Goal: Book appointment/travel/reservation

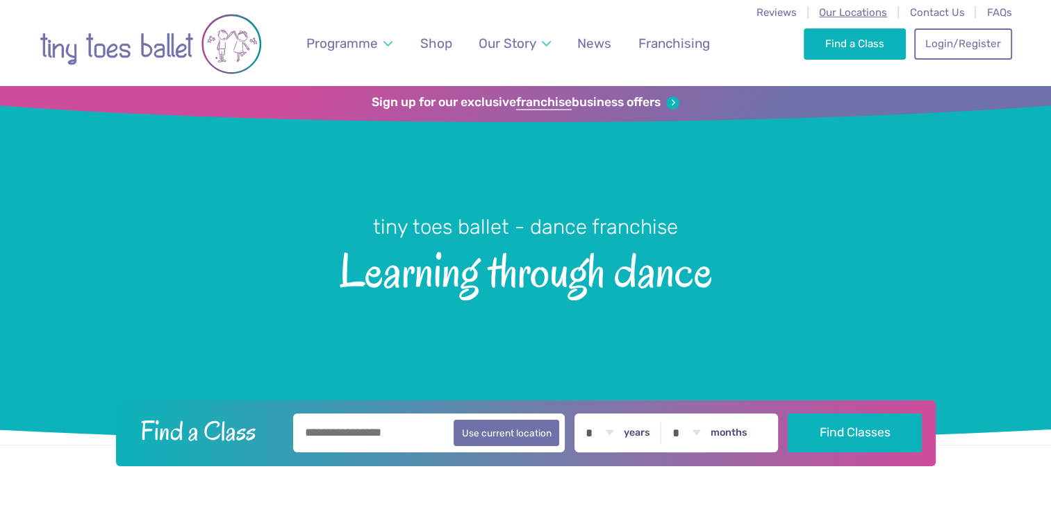
click at [860, 14] on span "Our Locations" at bounding box center [853, 12] width 68 height 12
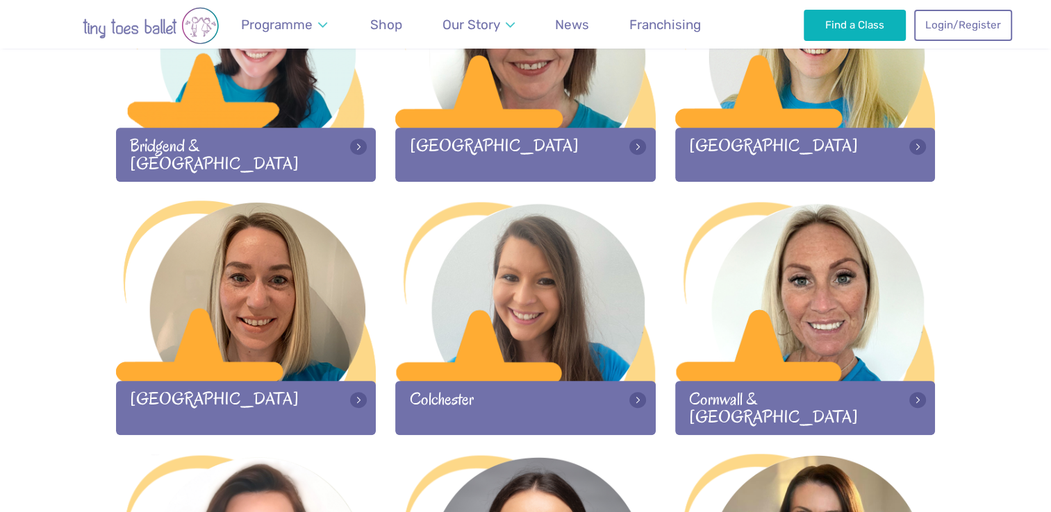
scroll to position [567, 0]
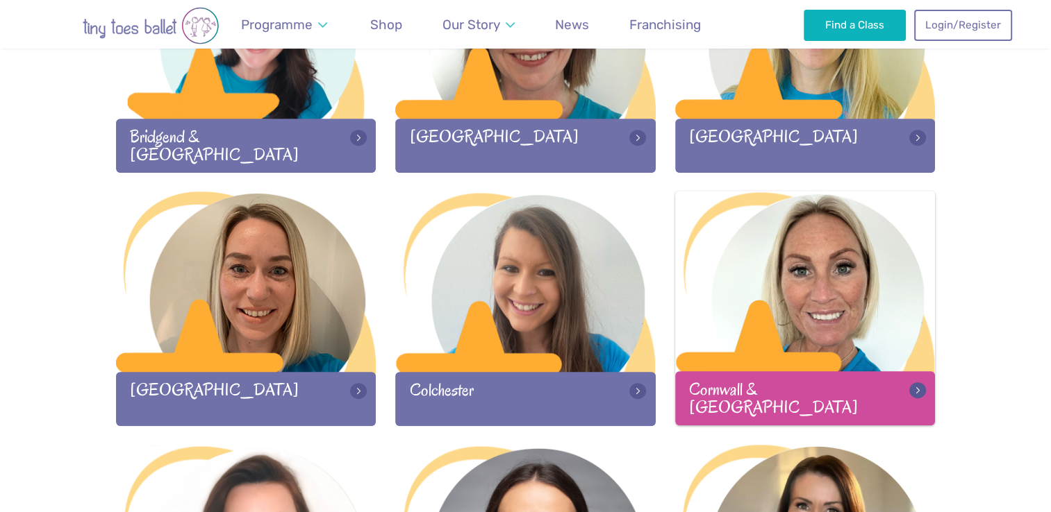
click at [830, 303] on div at bounding box center [805, 282] width 260 height 183
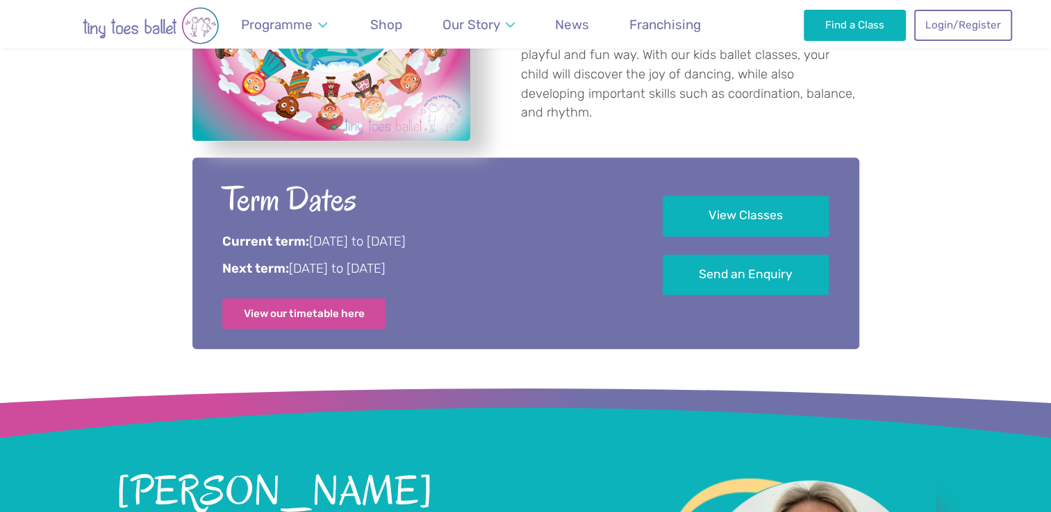
scroll to position [647, 0]
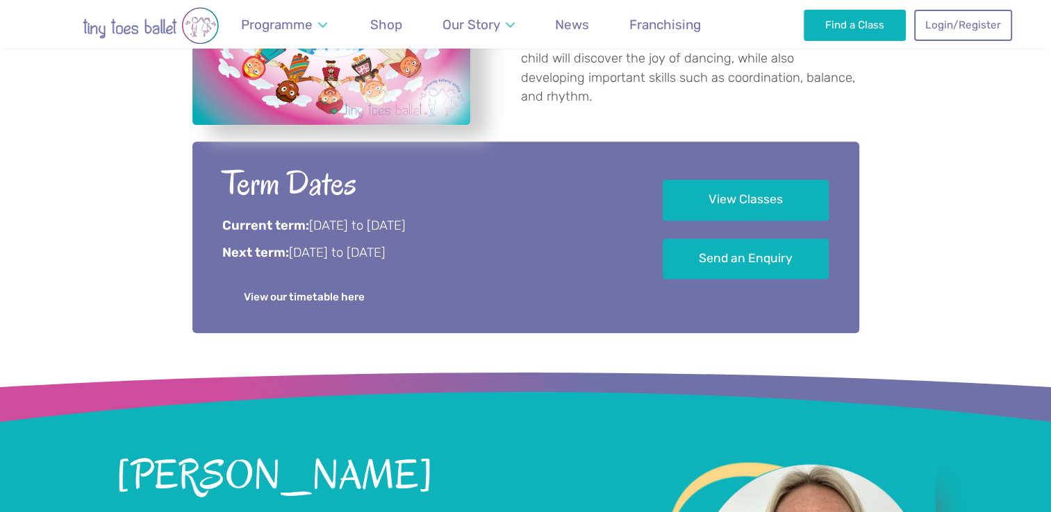
click at [353, 303] on link "View our timetable here" at bounding box center [304, 297] width 164 height 31
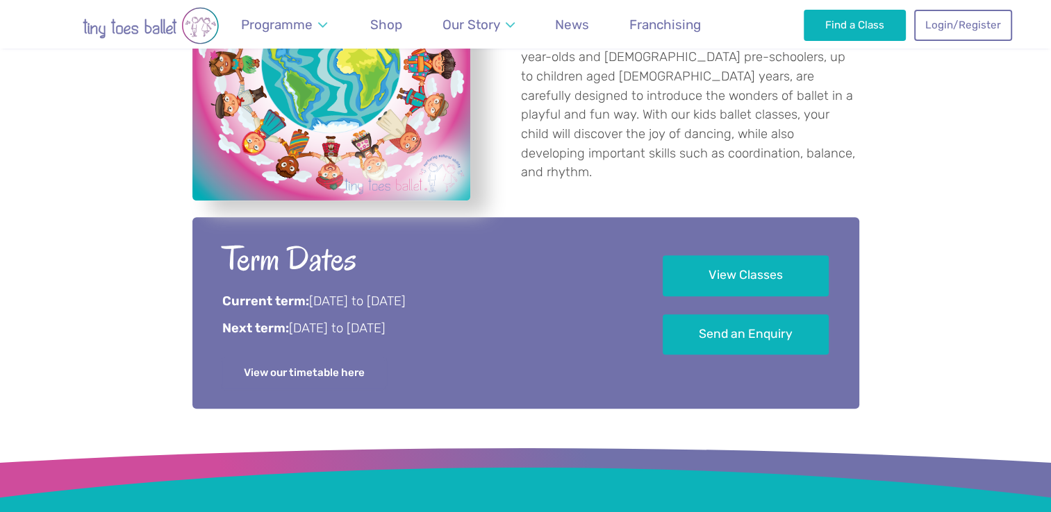
scroll to position [569, 0]
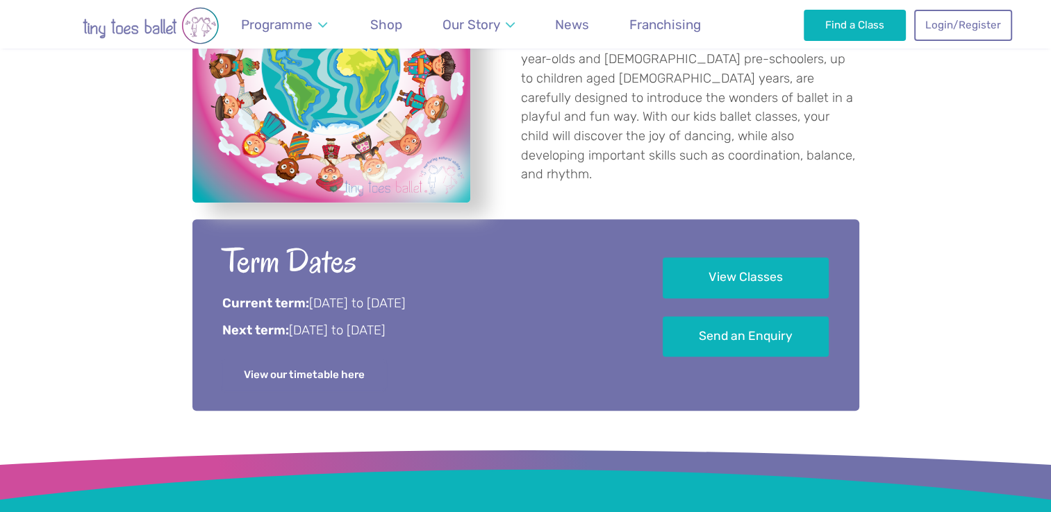
click at [353, 379] on link "View our timetable here" at bounding box center [304, 375] width 164 height 31
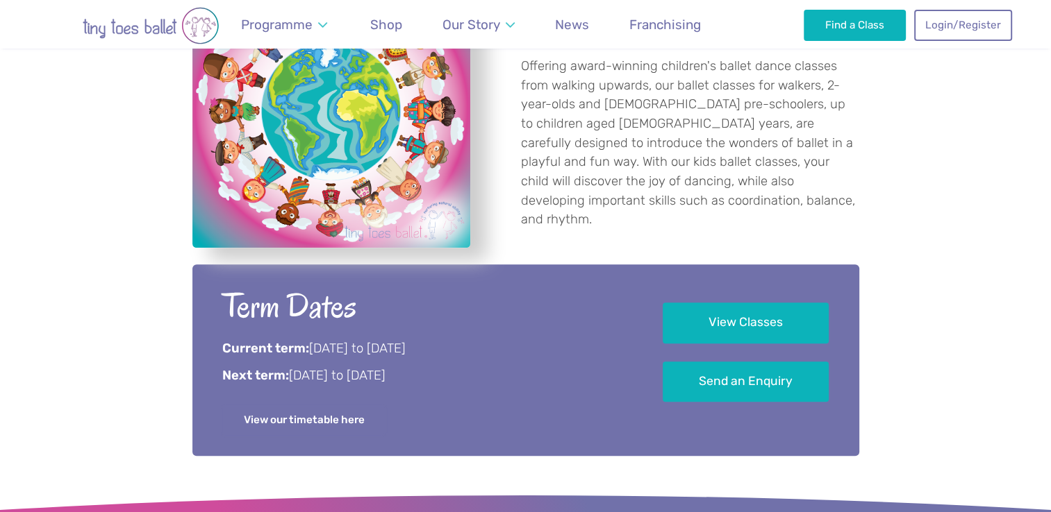
scroll to position [531, 0]
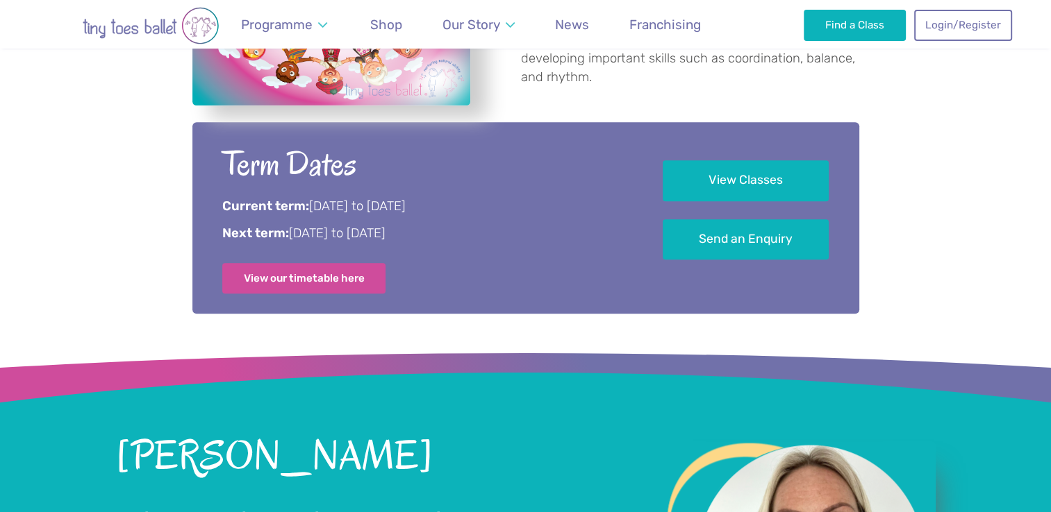
scroll to position [667, 0]
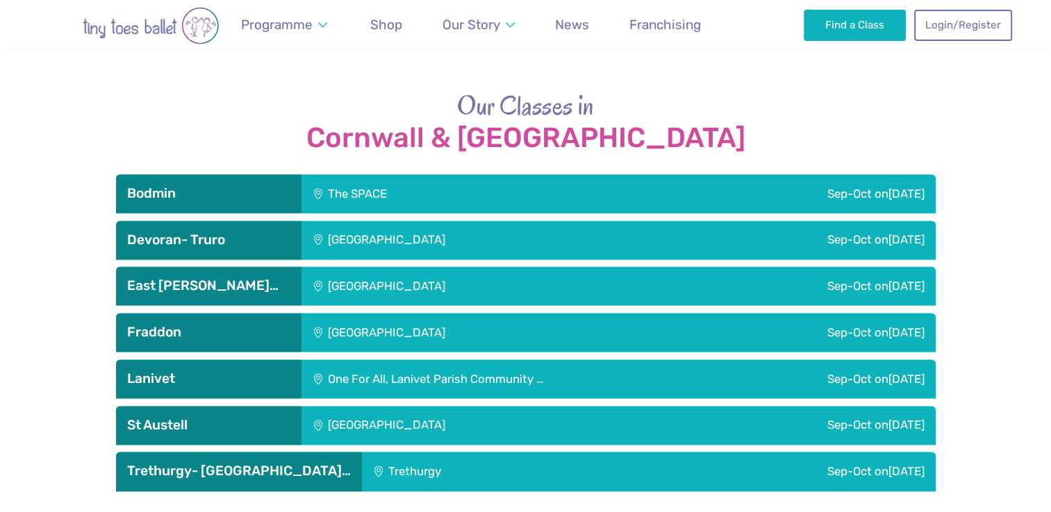
scroll to position [1886, 0]
